Goal: Communication & Community: Answer question/provide support

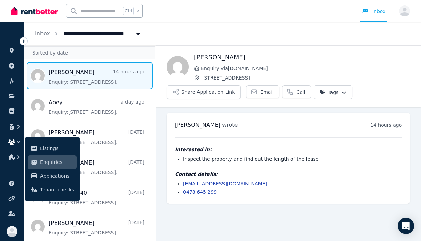
scroll to position [22, 0]
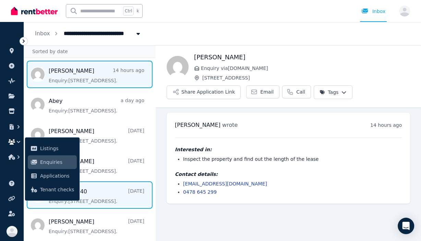
click at [104, 190] on span "Message list" at bounding box center [89, 194] width 131 height 27
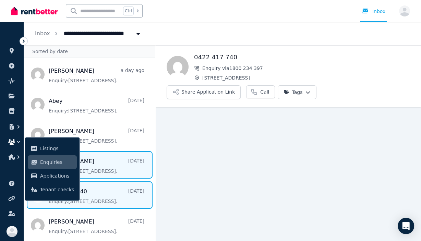
click at [100, 167] on span "Message list" at bounding box center [89, 164] width 131 height 27
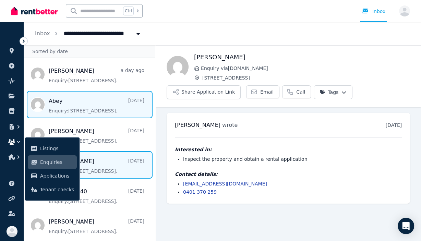
click at [83, 111] on span "Message list" at bounding box center [89, 104] width 131 height 27
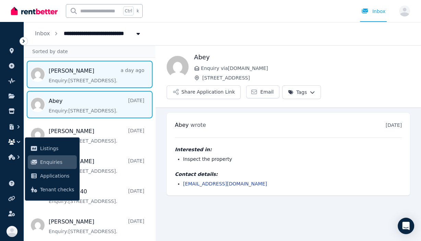
click at [68, 75] on span "Message list" at bounding box center [89, 74] width 131 height 27
